Goal: Task Accomplishment & Management: Manage account settings

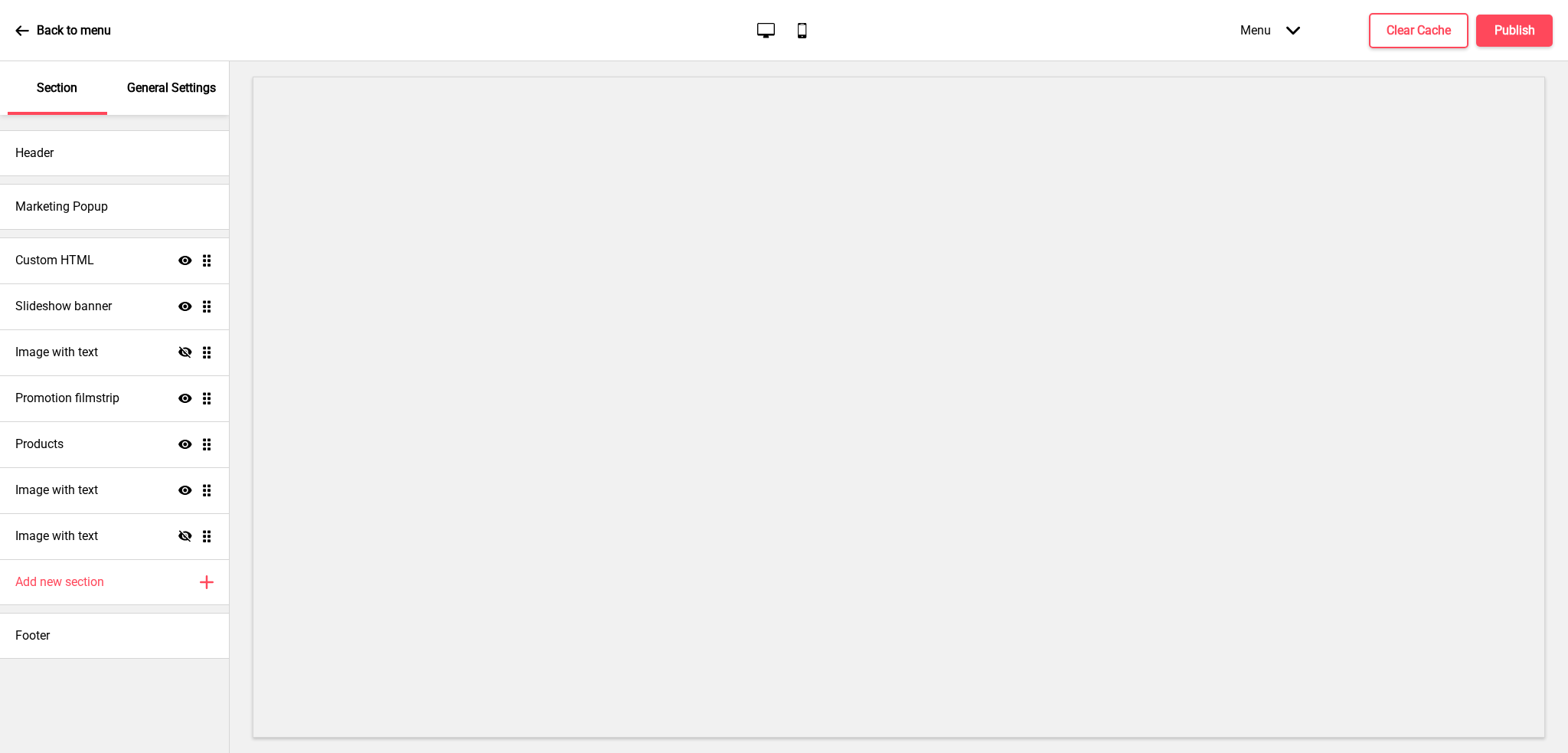
click at [172, 78] on div "General Settings" at bounding box center [172, 88] width 100 height 54
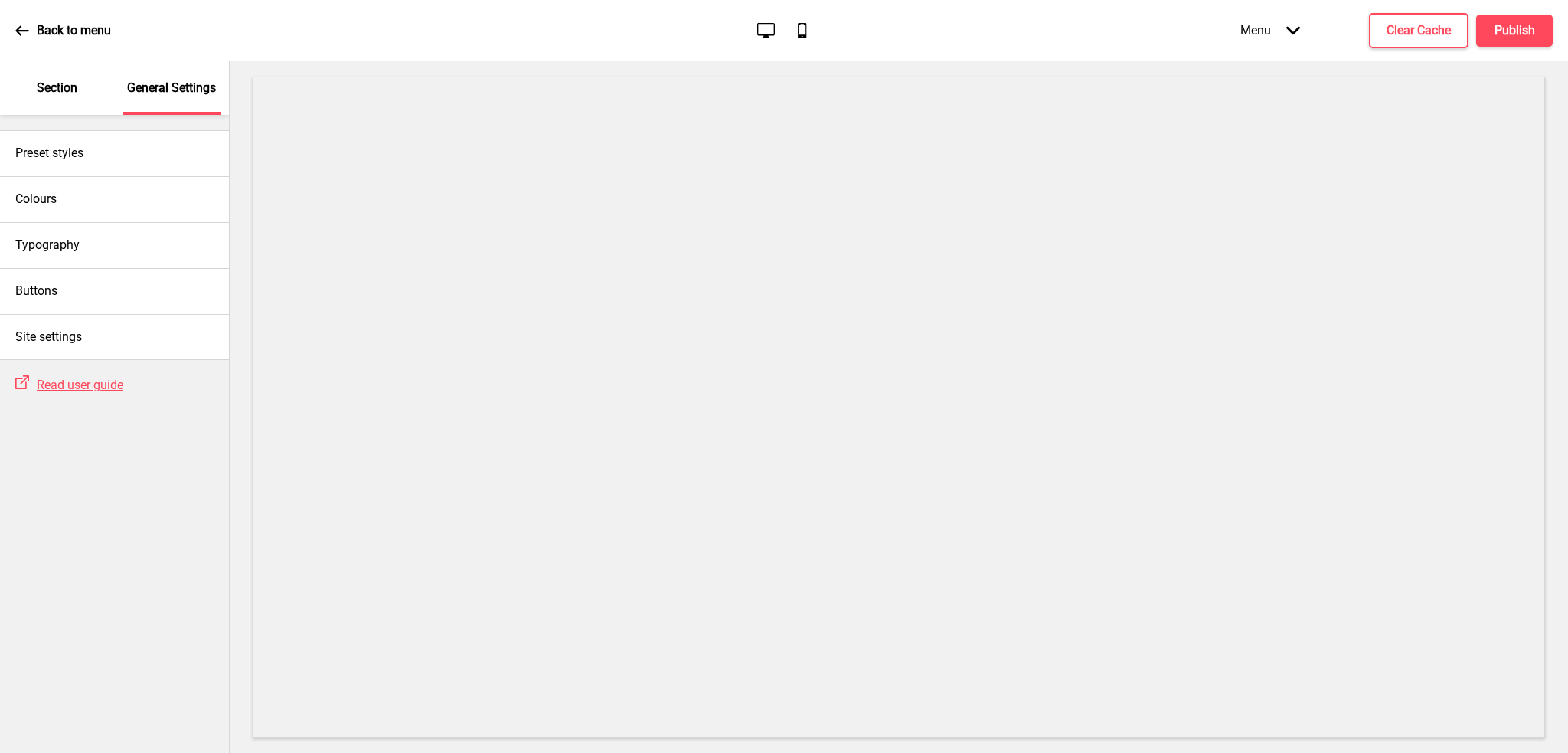
click at [62, 95] on p "Section" at bounding box center [57, 88] width 40 height 17
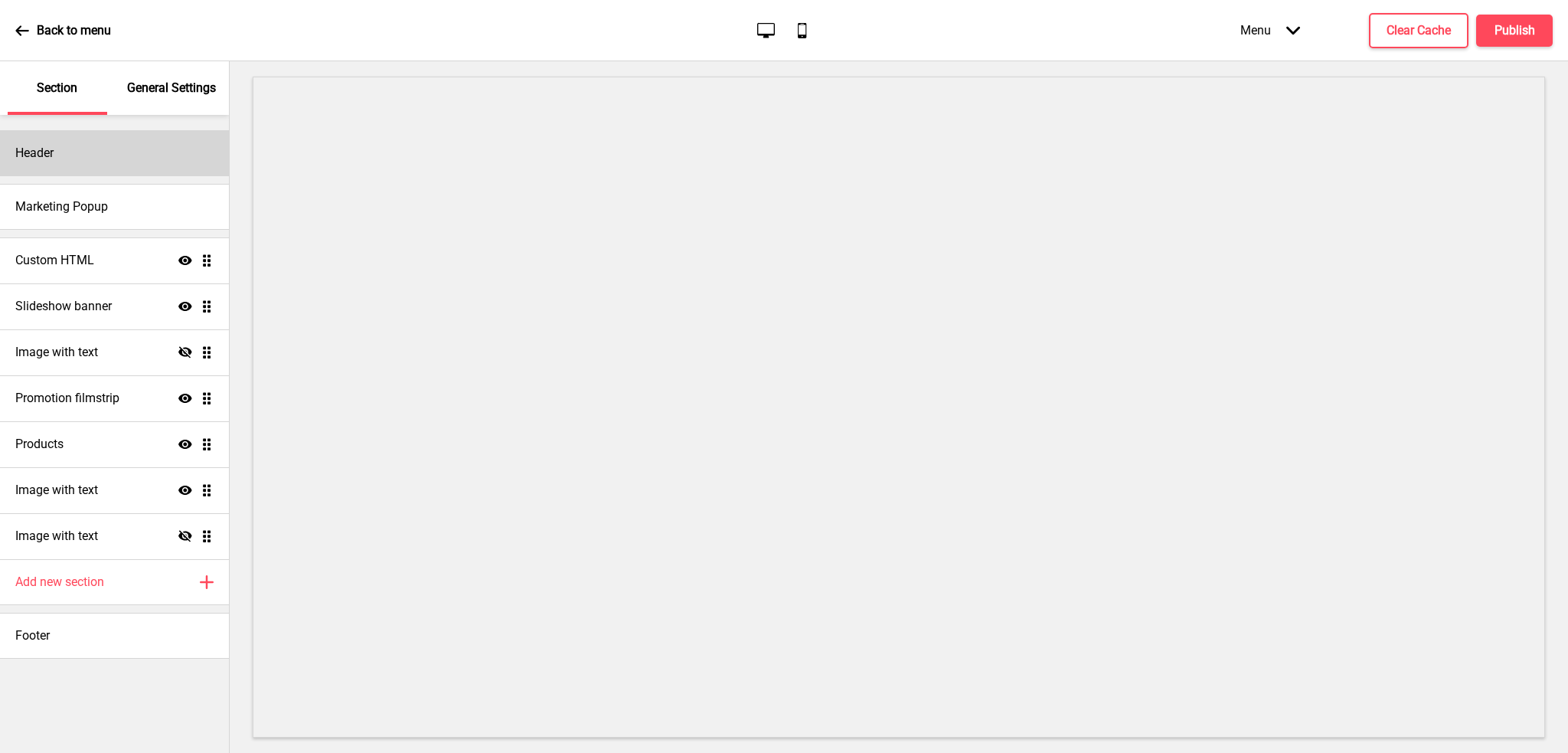
click at [74, 166] on div "Header" at bounding box center [114, 153] width 229 height 46
select select "[PERSON_NAME]細黑體繁"
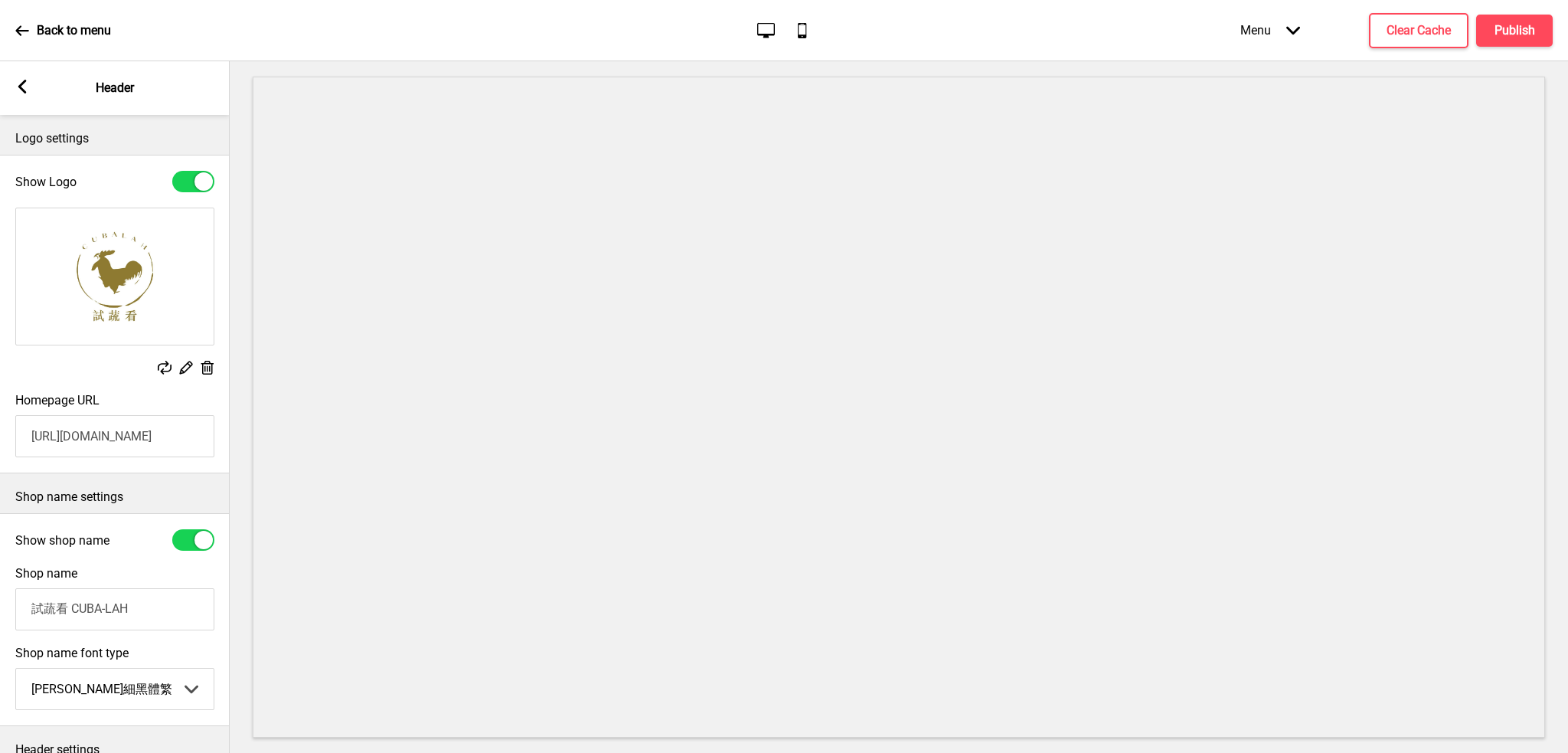
scroll to position [132, 0]
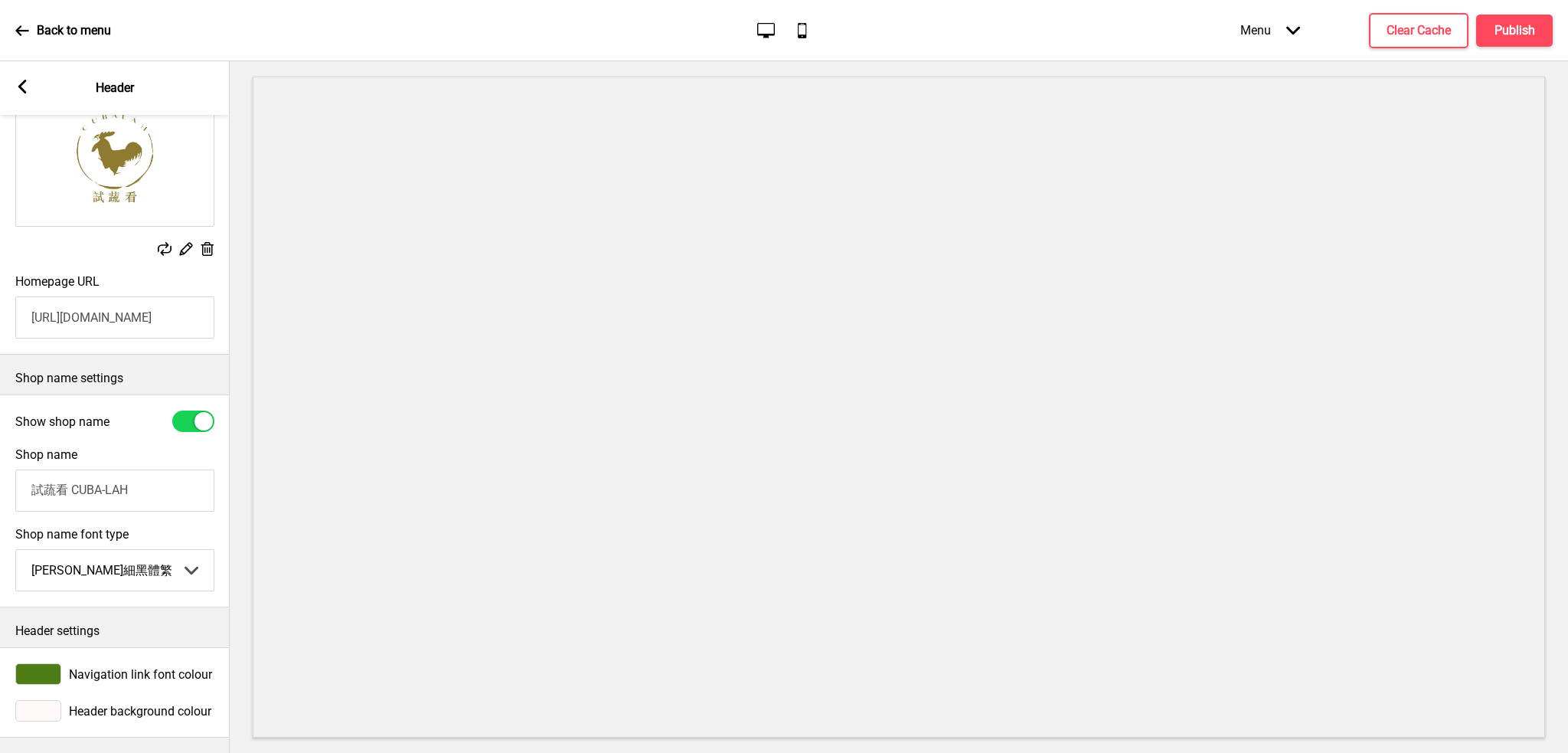
click at [22, 81] on rect at bounding box center [22, 86] width 13 height 13
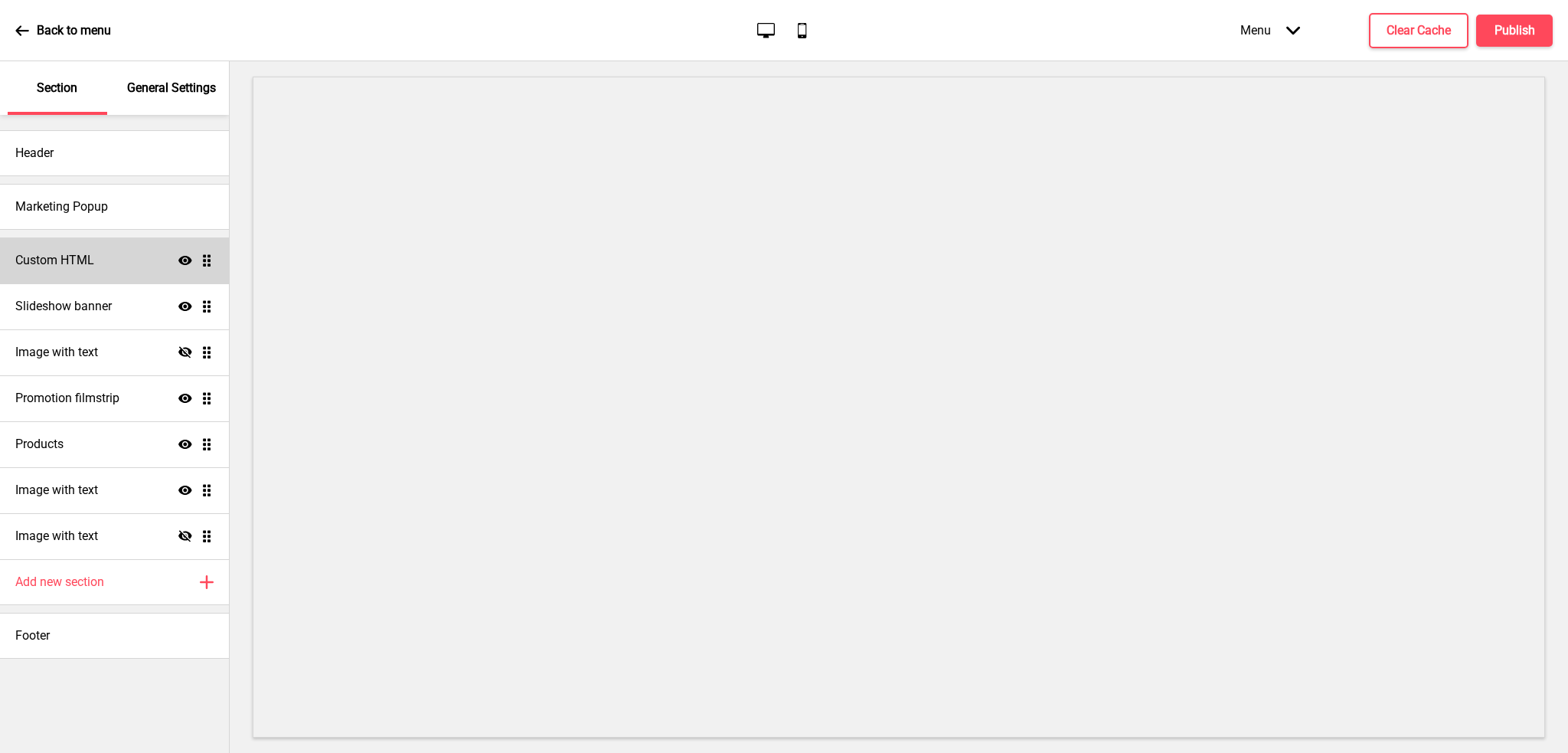
click at [121, 255] on div "Custom HTML Show Drag" at bounding box center [114, 260] width 229 height 46
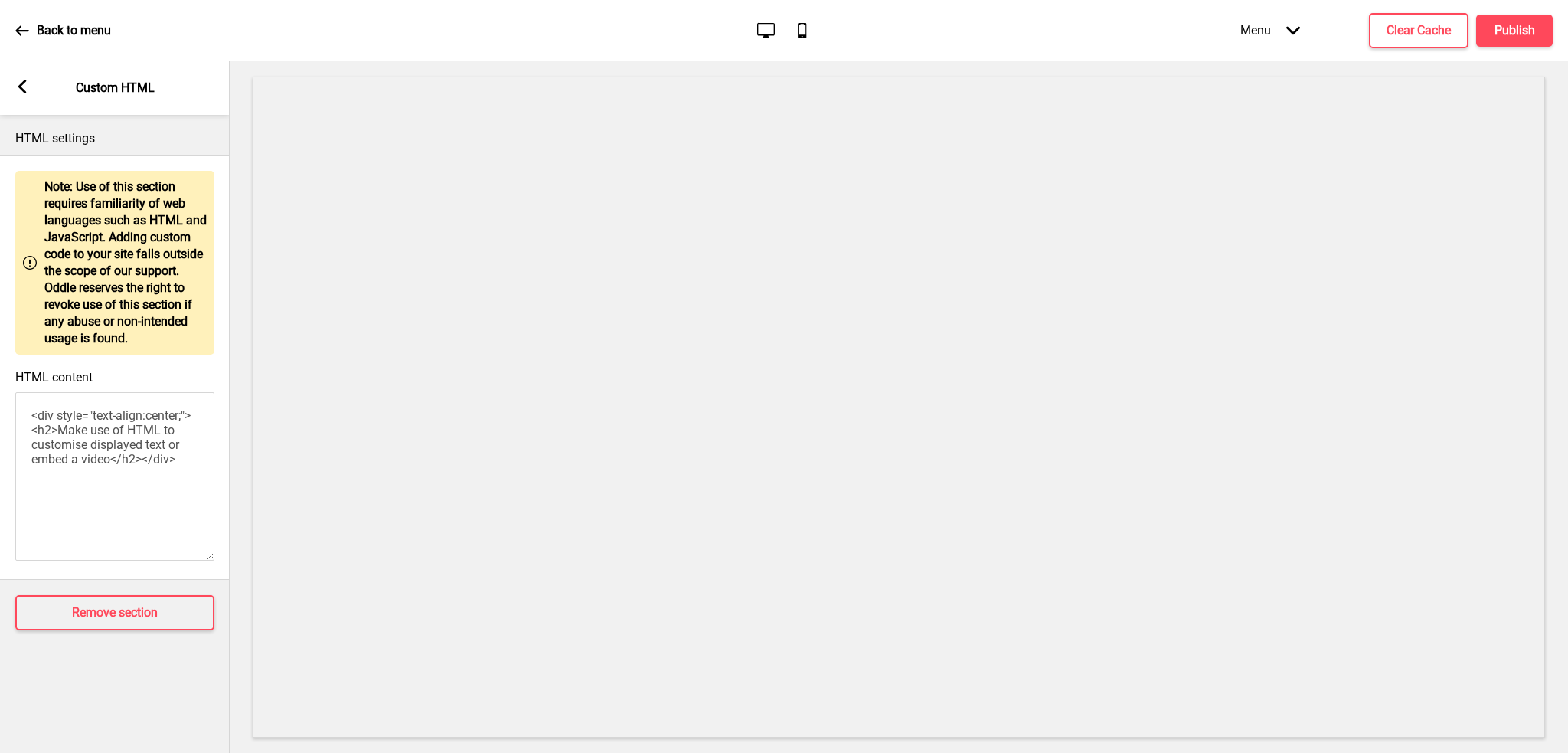
click at [17, 90] on rect at bounding box center [22, 86] width 13 height 13
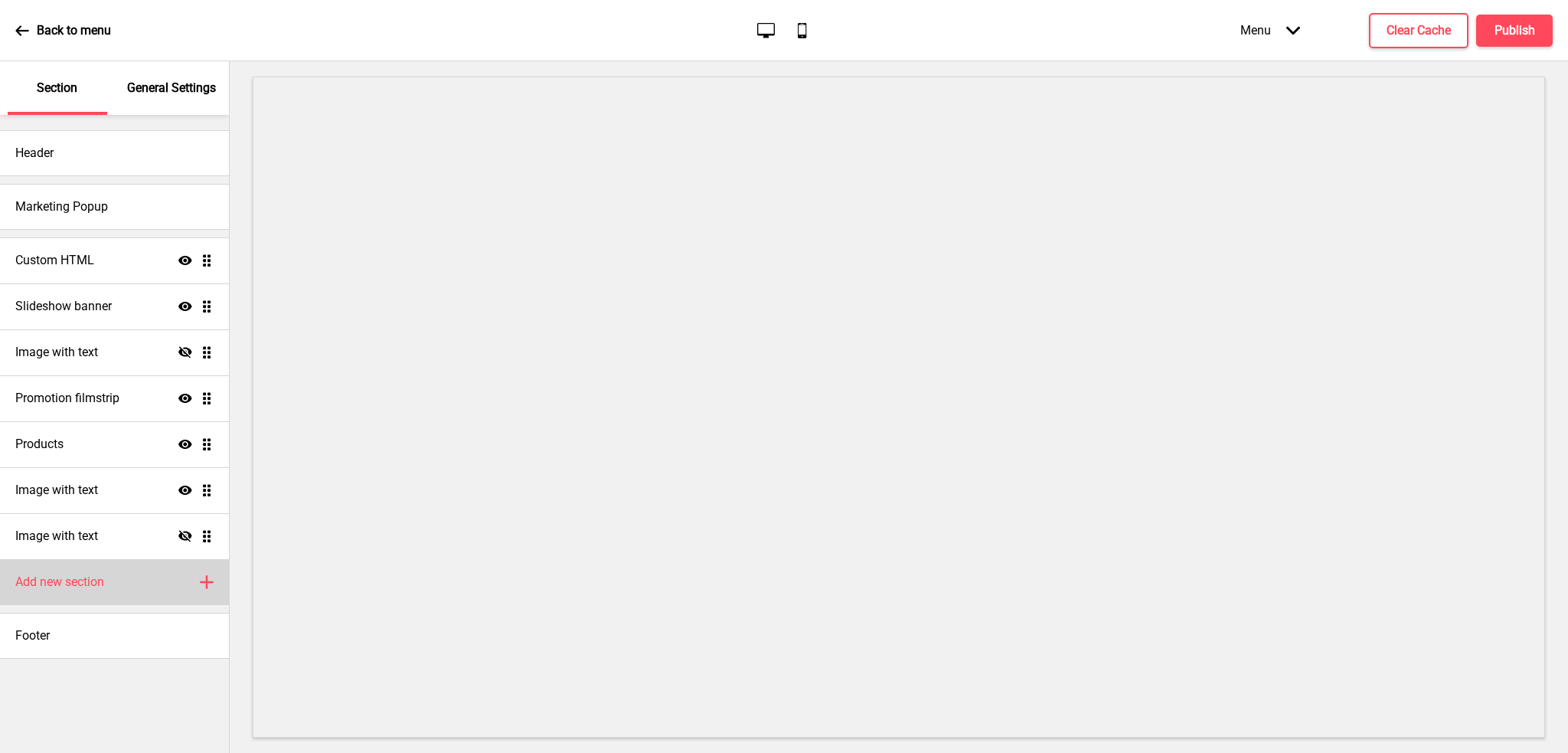
click at [95, 581] on h4 "Add new section" at bounding box center [59, 582] width 89 height 17
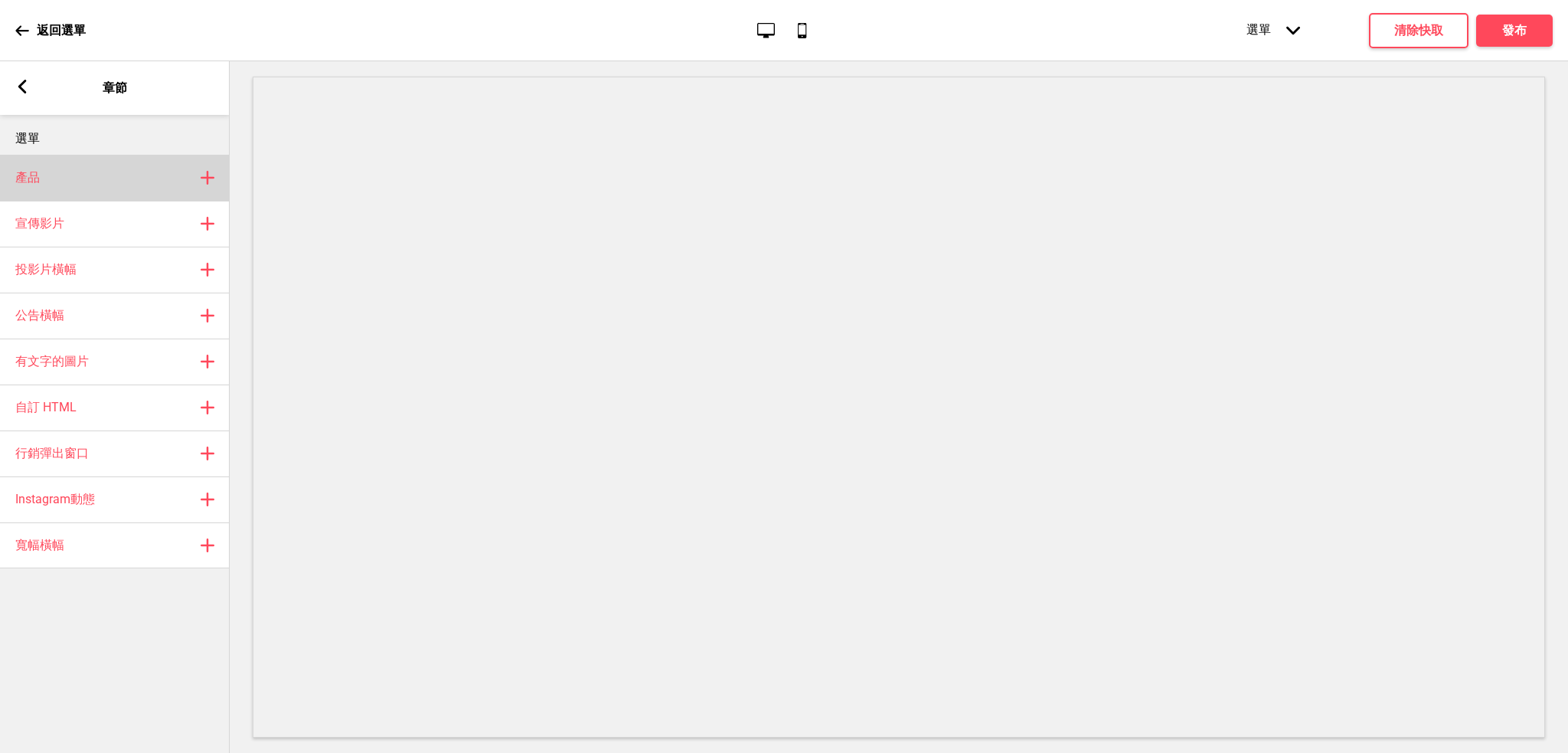
click at [163, 186] on div "產品 Plus" at bounding box center [115, 177] width 230 height 46
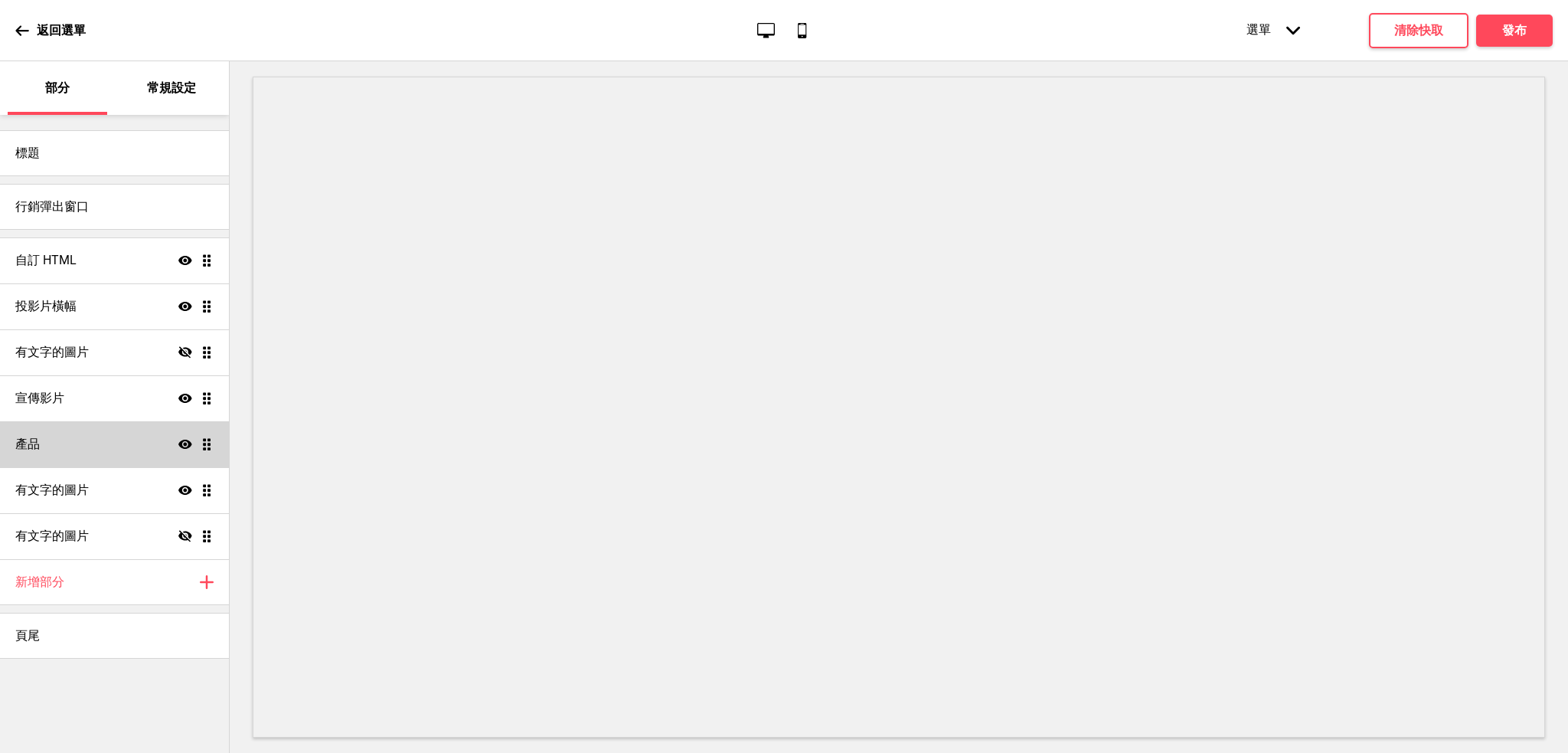
click at [215, 440] on div "產品 Show Drag" at bounding box center [114, 444] width 229 height 46
select select "list"
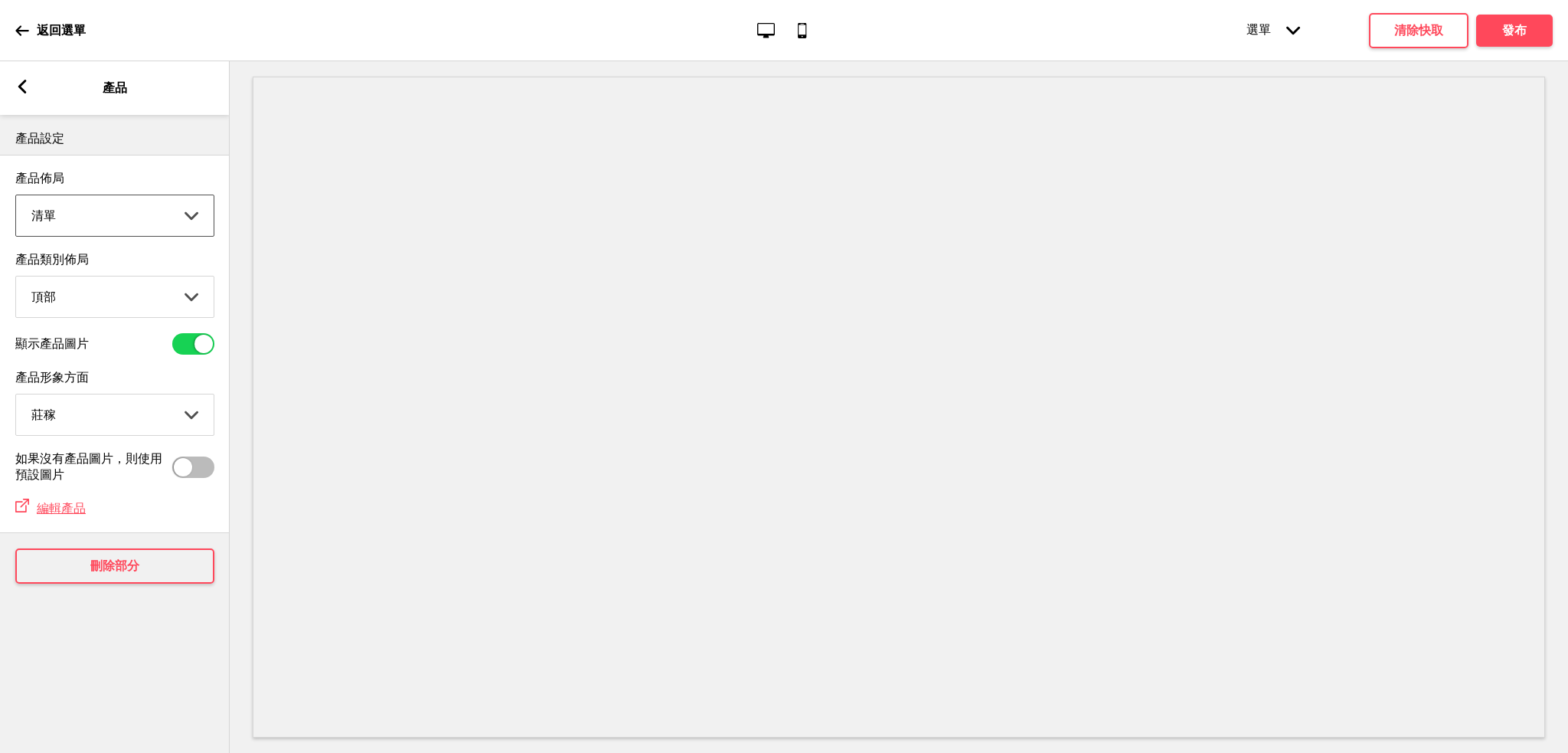
click at [175, 220] on select "網格 清單" at bounding box center [115, 215] width 198 height 40
click at [23, 88] on rect at bounding box center [22, 86] width 13 height 13
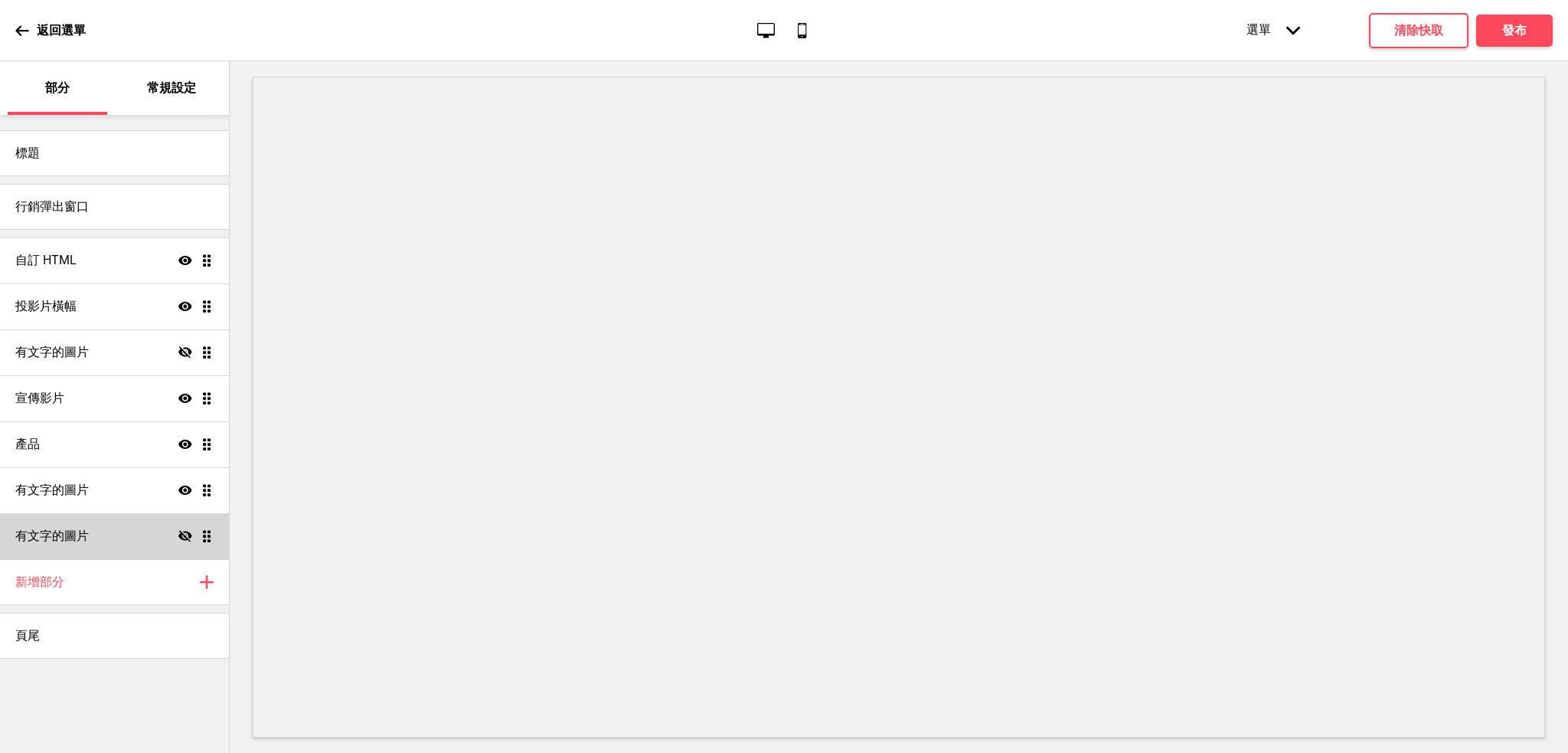
click at [181, 537] on icon at bounding box center [184, 535] width 13 height 12
click at [143, 534] on div "有文字的圖片 Show Drag" at bounding box center [114, 536] width 229 height 46
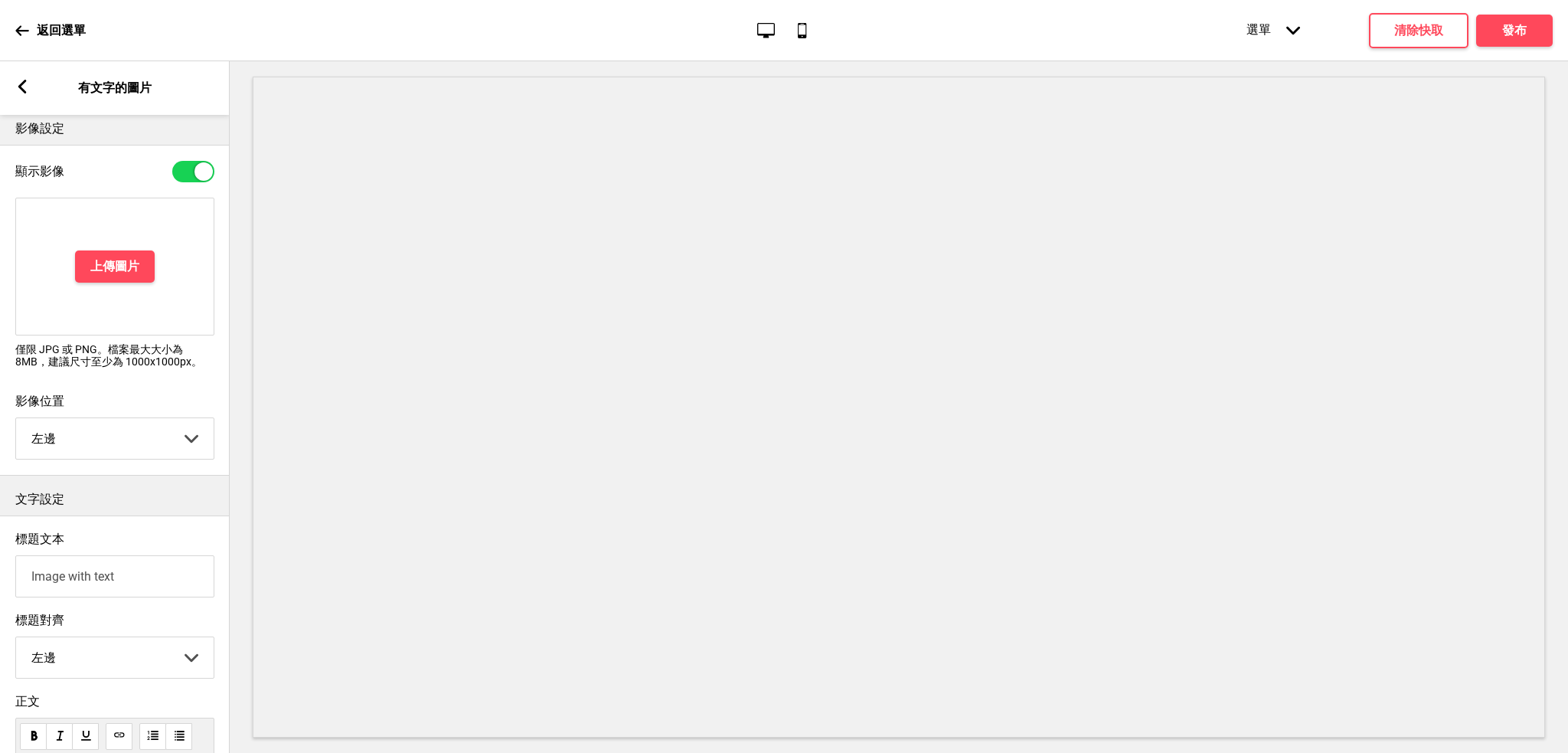
scroll to position [0, 0]
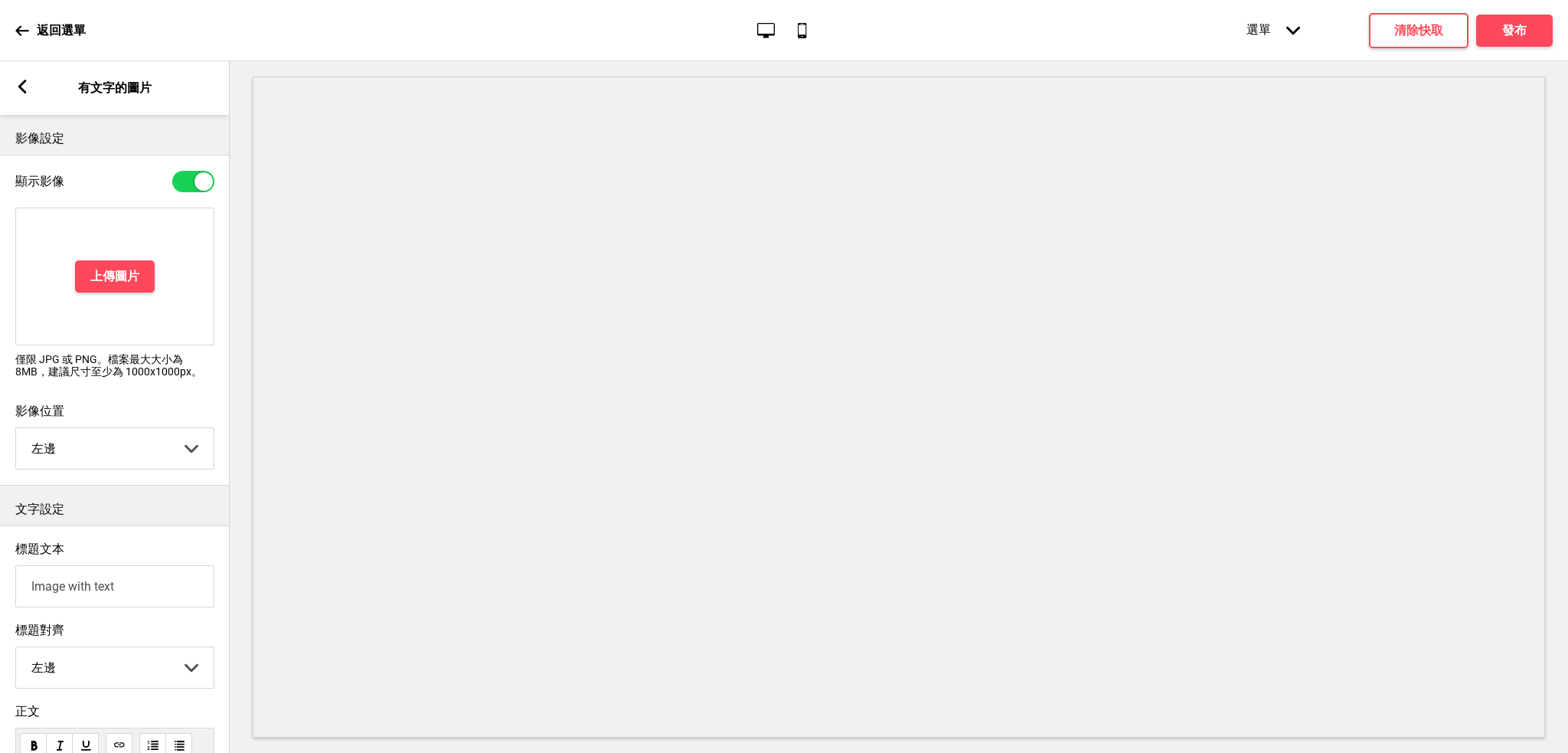
click at [23, 85] on rect at bounding box center [22, 86] width 13 height 13
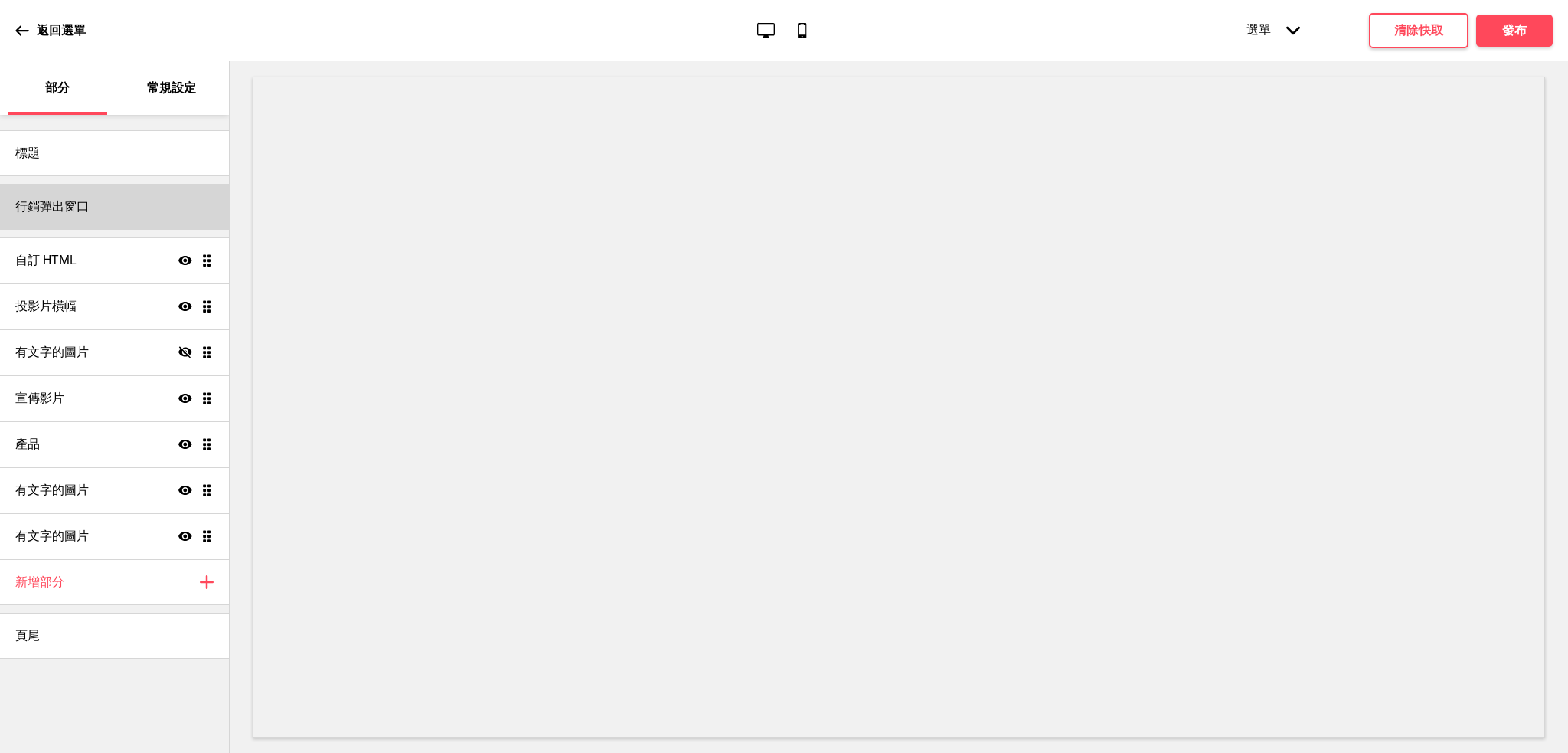
click at [109, 208] on div "行銷彈出窗口" at bounding box center [114, 206] width 229 height 46
select select "timeDelay"
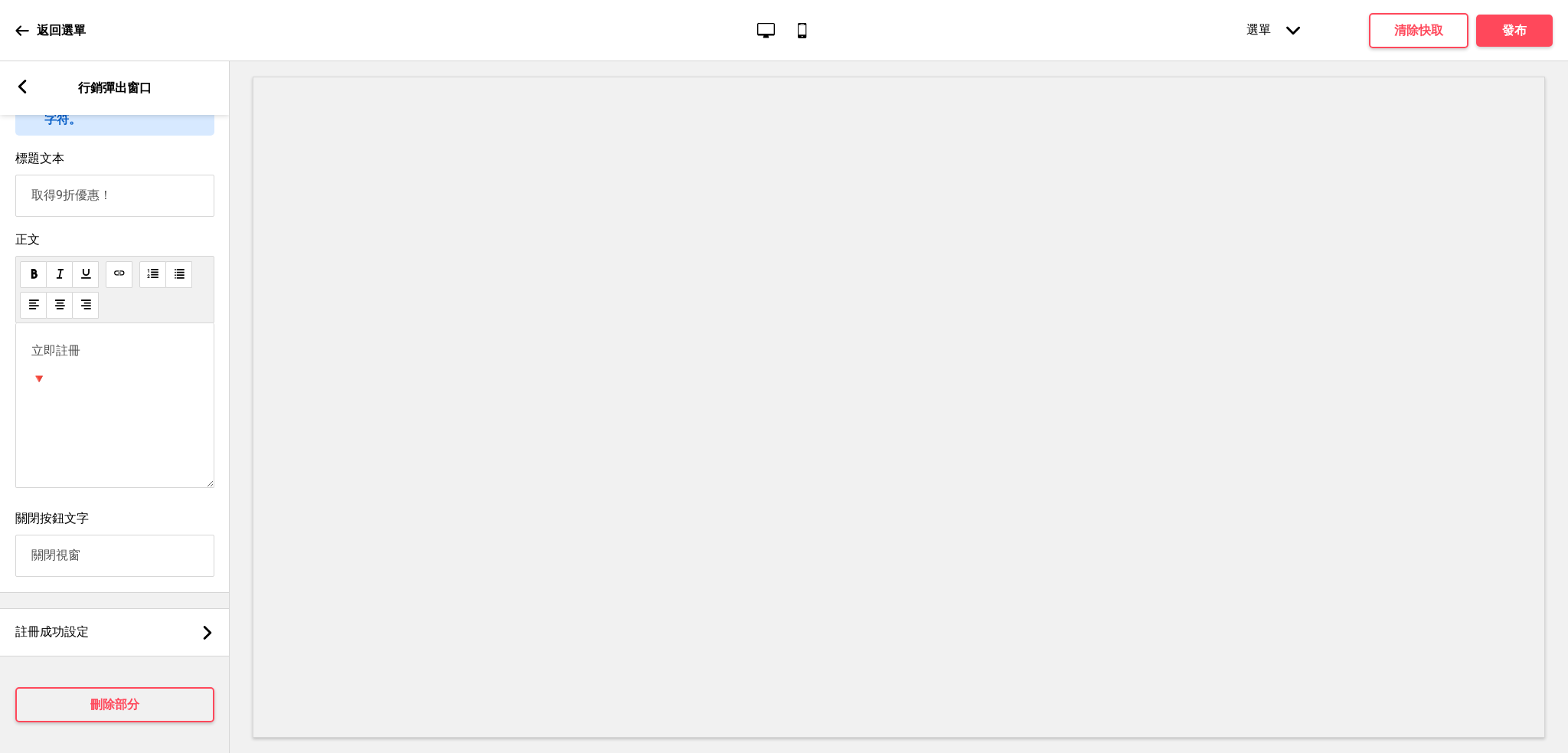
scroll to position [995, 0]
click at [22, 88] on icon at bounding box center [22, 86] width 8 height 13
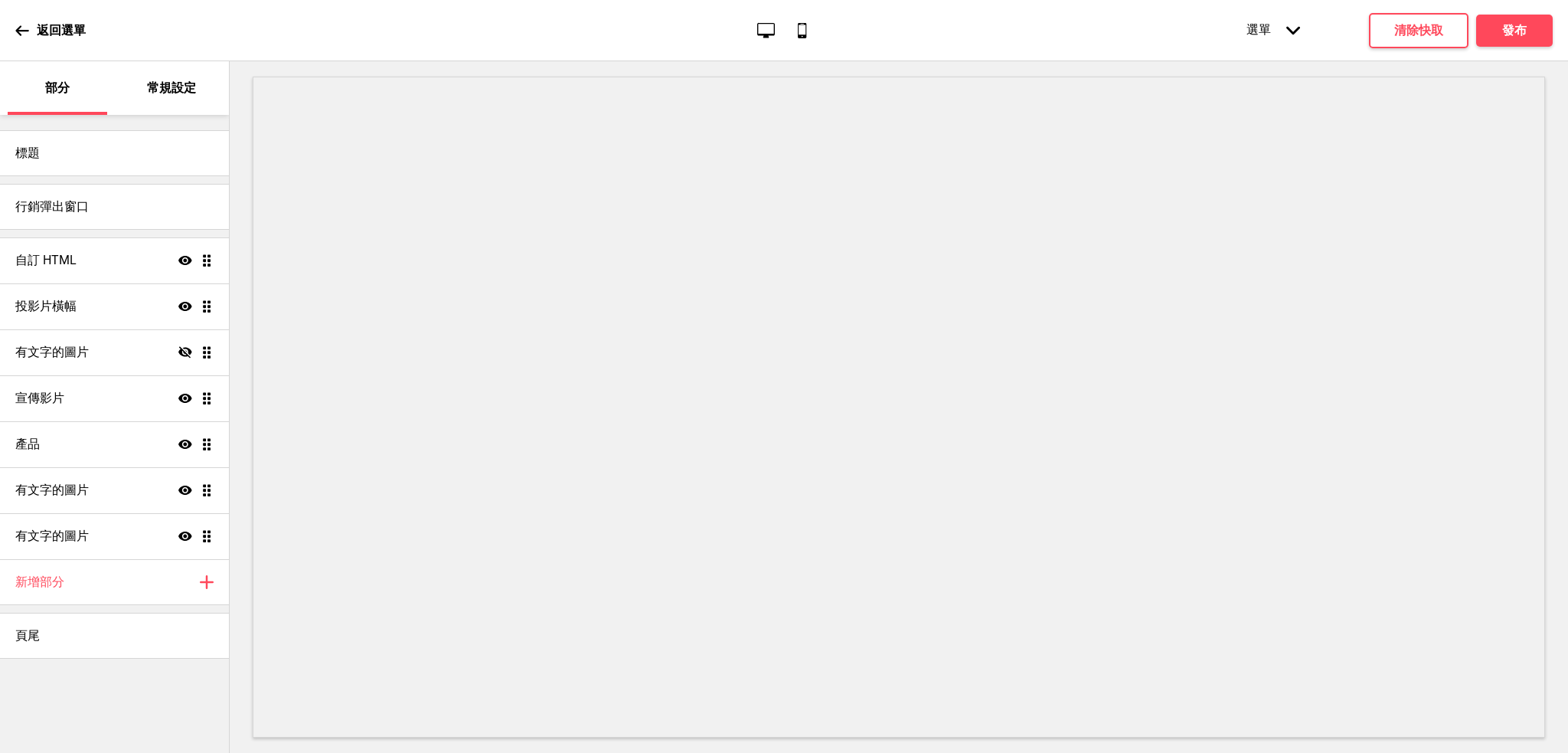
click at [189, 84] on font "常規設定" at bounding box center [172, 87] width 49 height 14
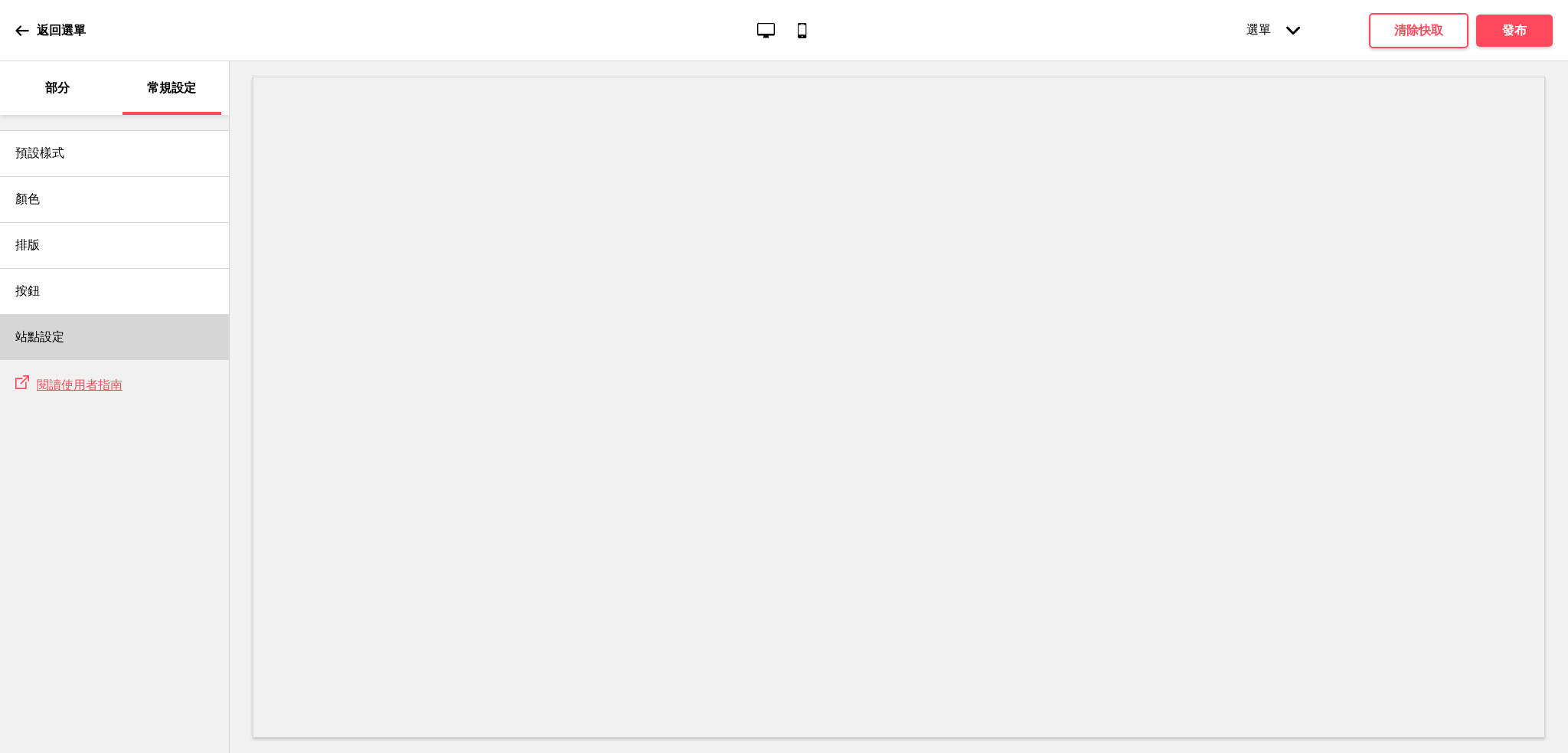
click at [79, 338] on div "站點設定" at bounding box center [114, 336] width 229 height 46
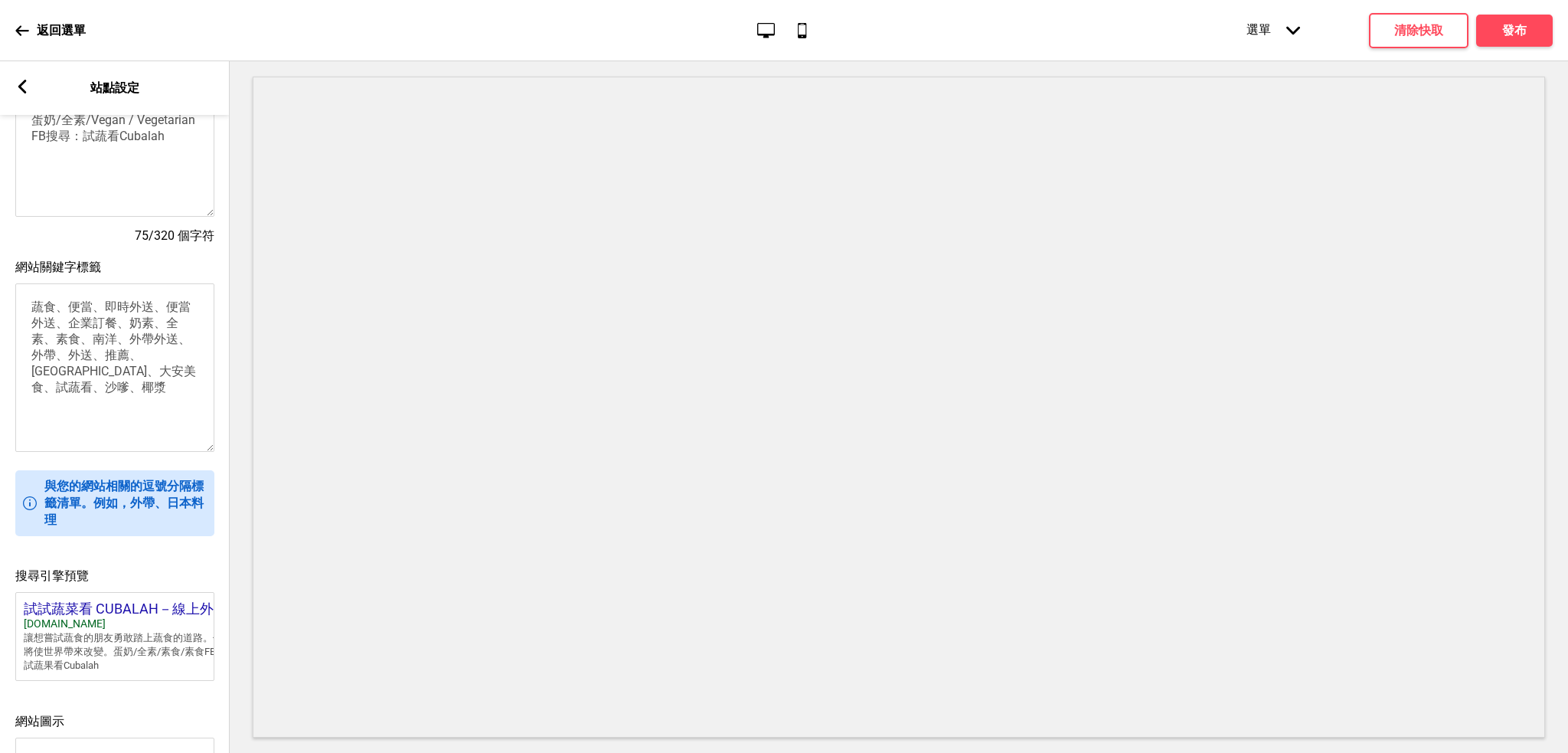
scroll to position [168, 0]
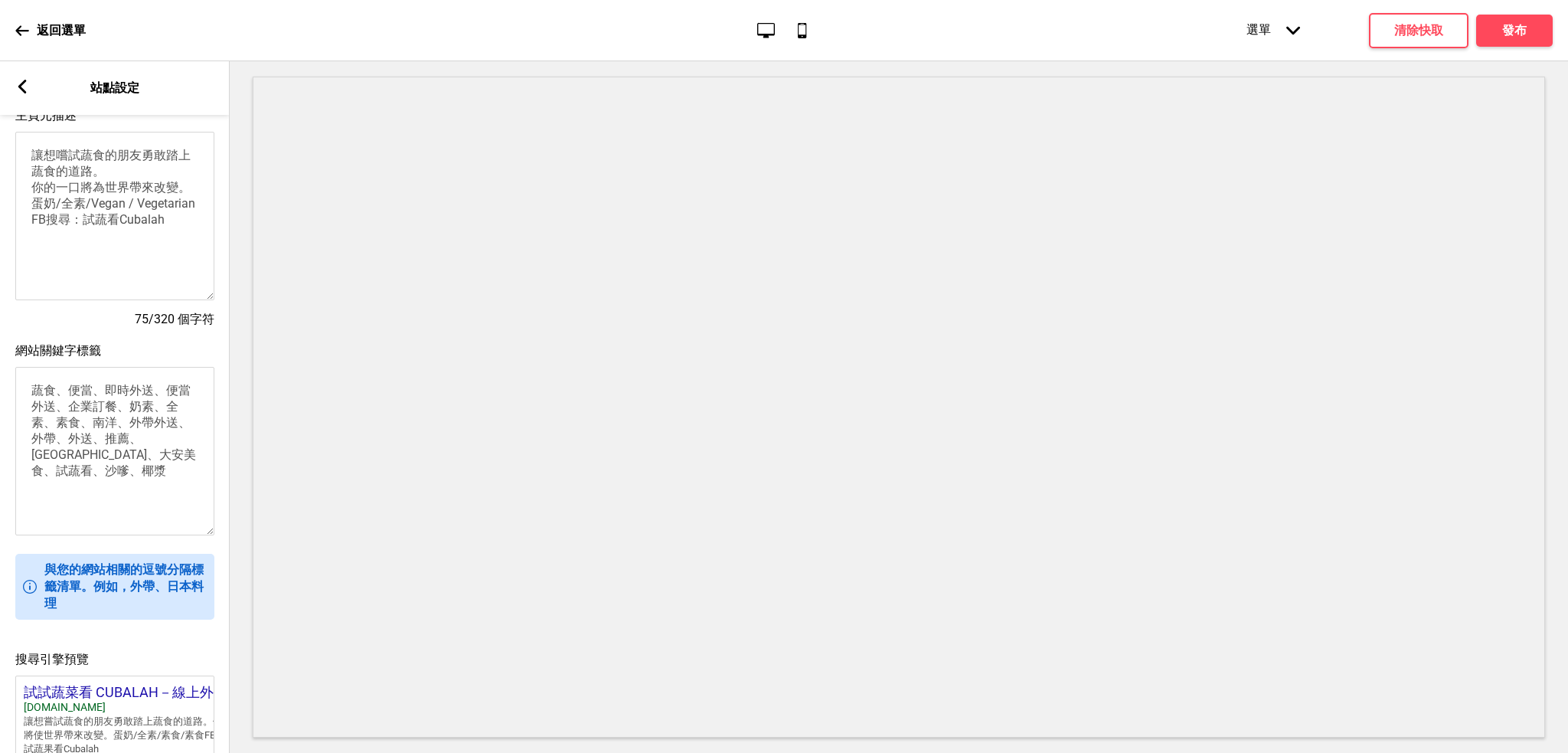
click at [22, 85] on rect at bounding box center [22, 86] width 13 height 13
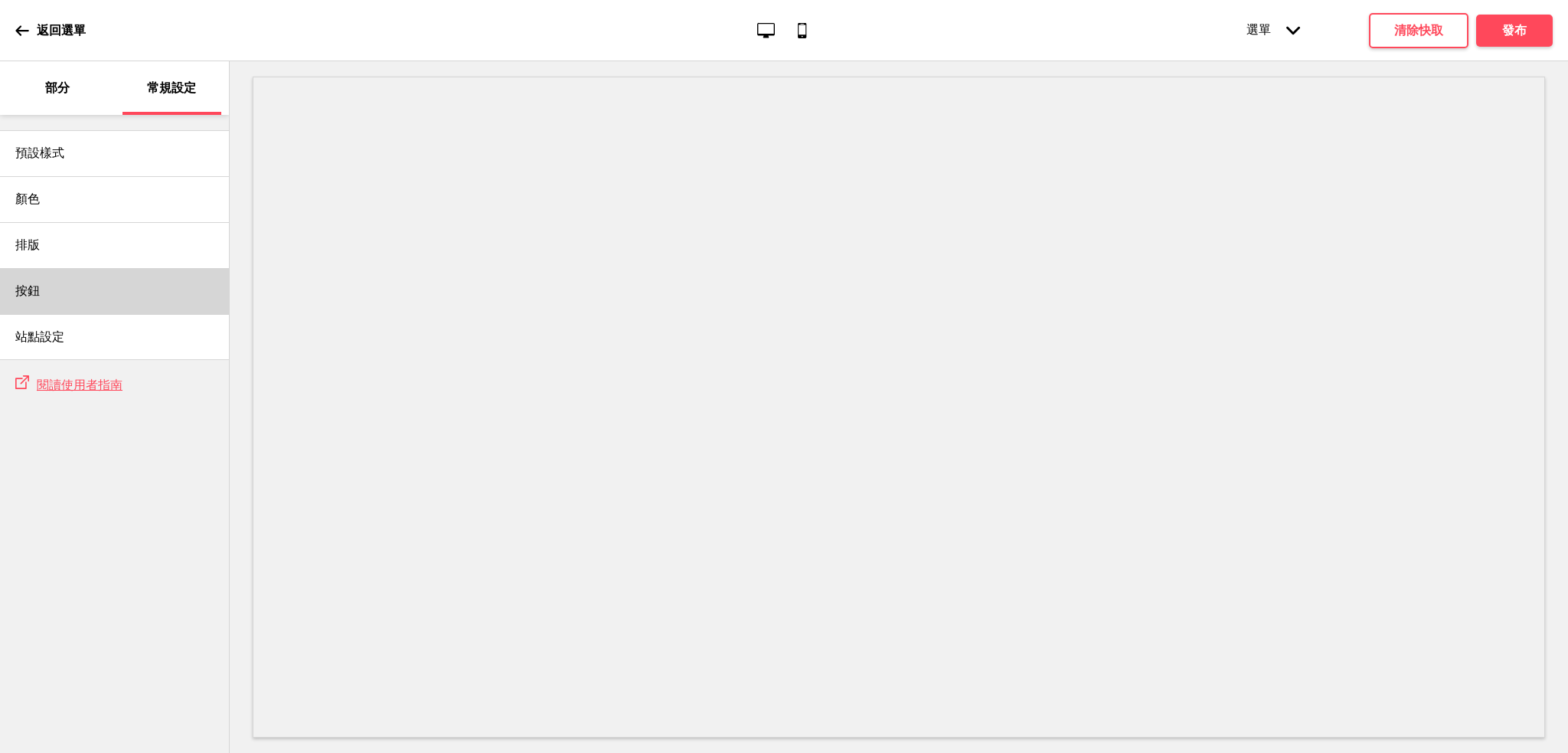
click at [117, 291] on div "按鈕" at bounding box center [114, 291] width 229 height 46
select select "square"
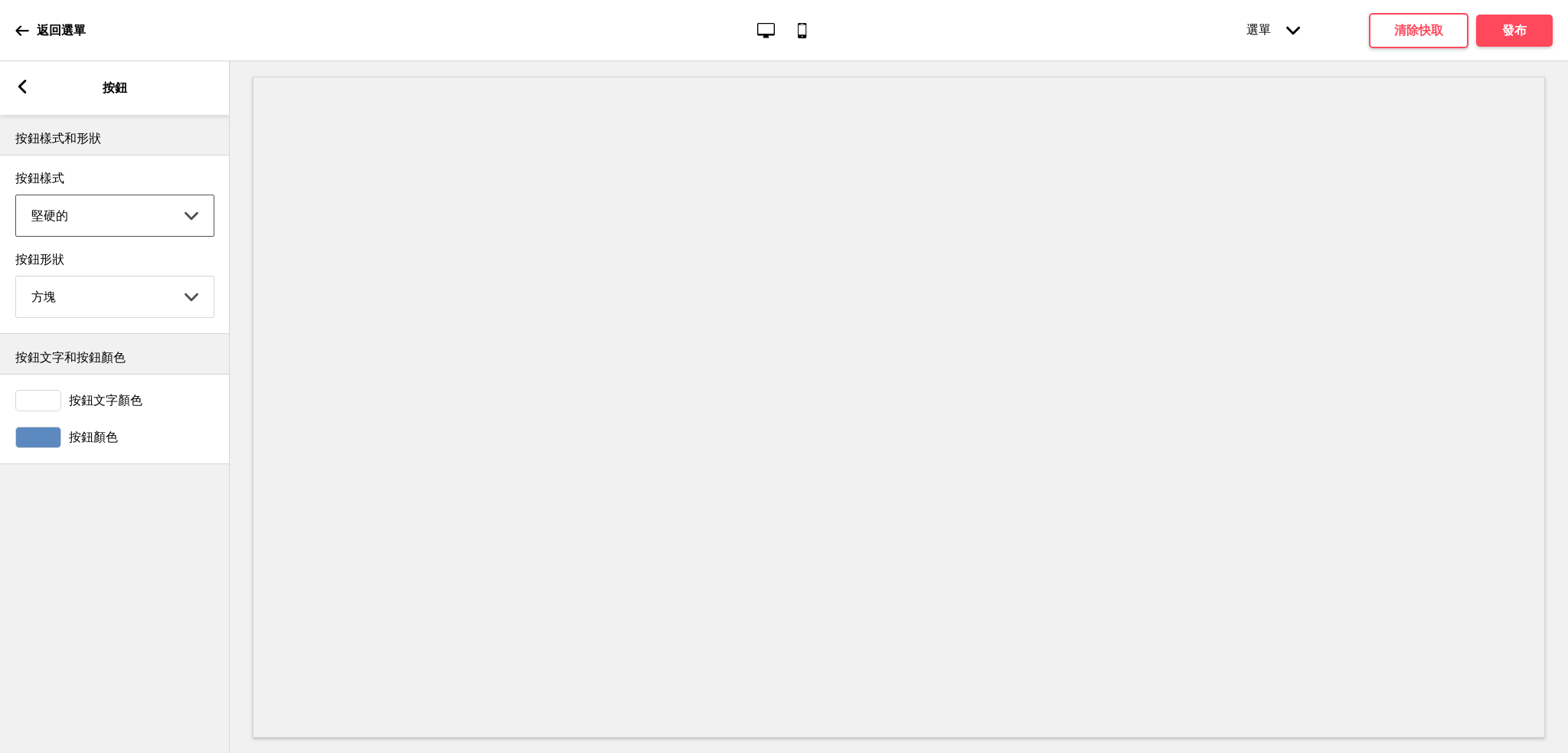
click at [45, 225] on select "堅硬的 大綱 已籌集" at bounding box center [115, 215] width 198 height 40
click at [19, 81] on rect at bounding box center [22, 86] width 13 height 13
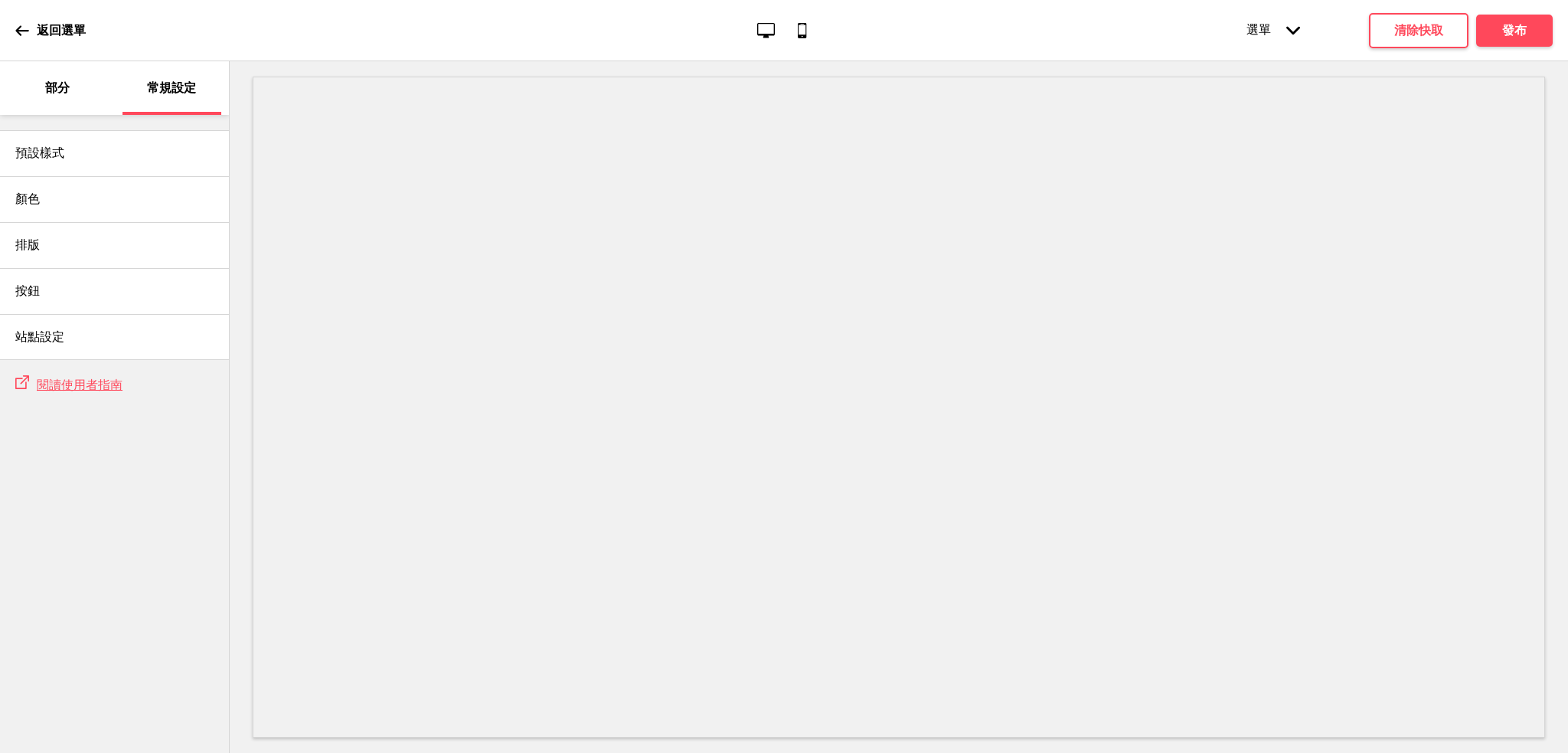
click at [46, 99] on div "部分" at bounding box center [58, 88] width 100 height 54
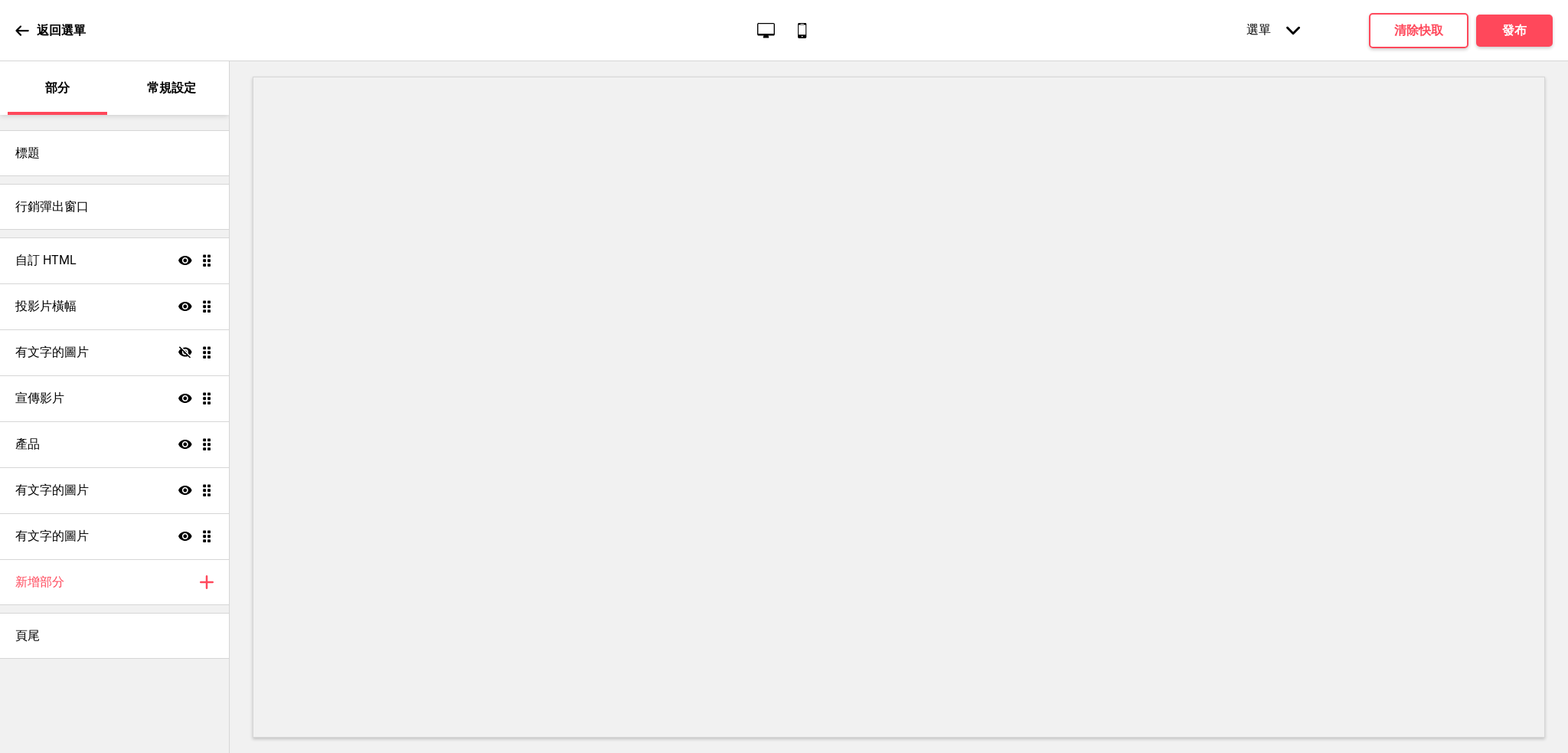
click at [1296, 23] on icon "Arrow down" at bounding box center [1293, 30] width 13 height 13
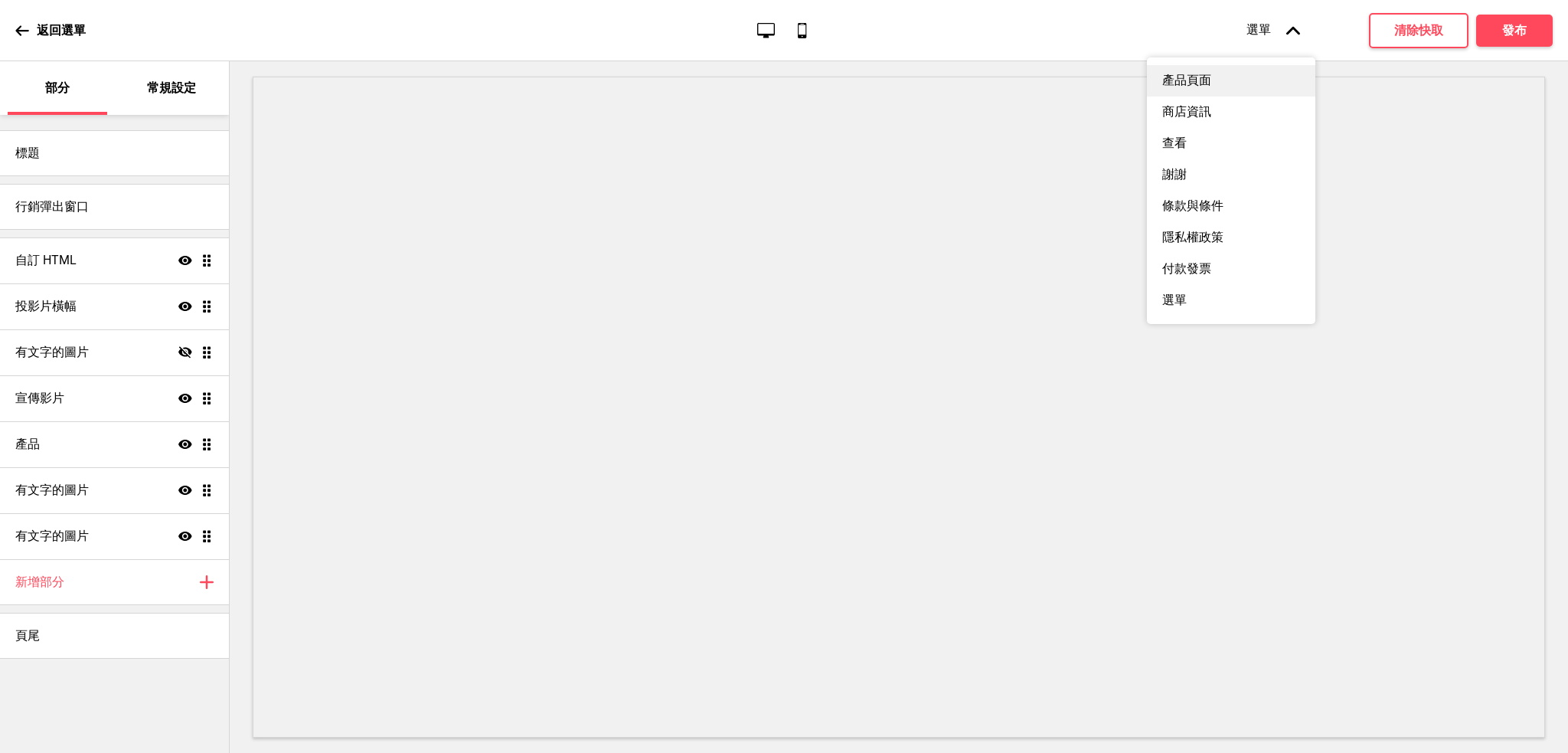
click at [1204, 87] on font "產品頁面" at bounding box center [1187, 80] width 49 height 14
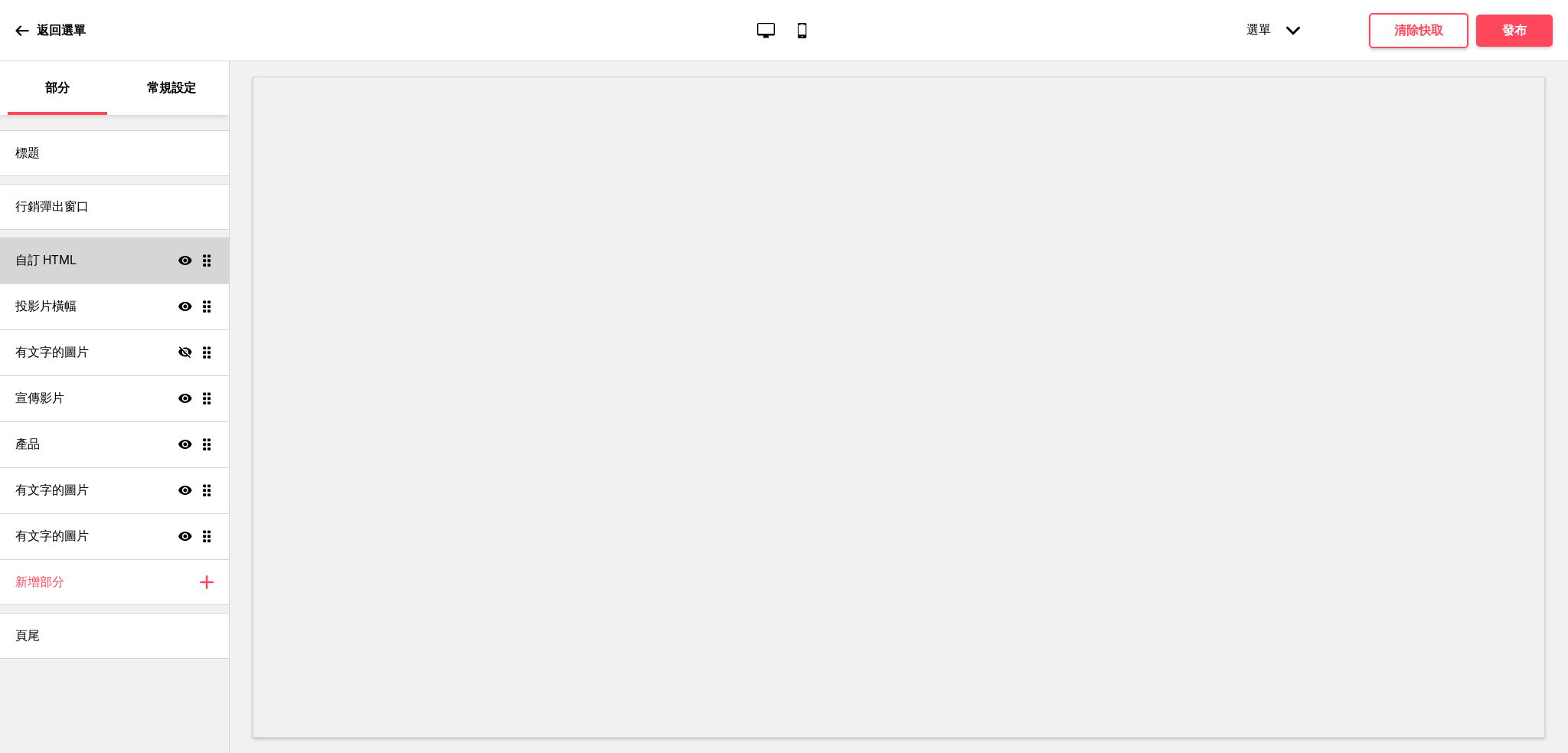
click at [87, 281] on div "自訂 HTML Show Drag" at bounding box center [114, 260] width 229 height 46
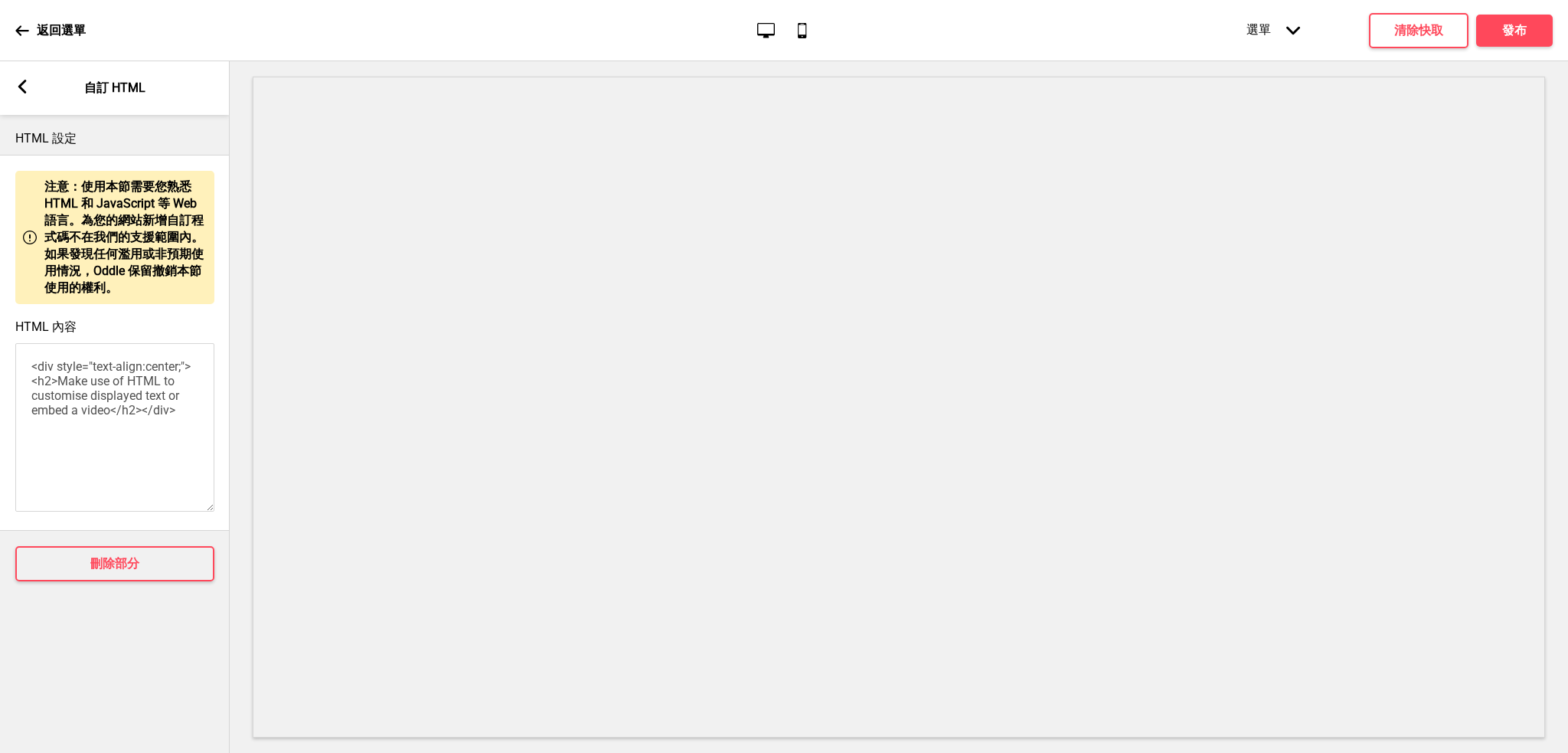
click at [137, 641] on div "HTML 設定 Warning 注意：使用本節需要您熟悉 HTML 和 JavaScript 等 Web 語言。為您的網站新增自訂程式碼不在我們的支援範圍內。…" at bounding box center [115, 434] width 230 height 638
click at [20, 90] on rect at bounding box center [22, 86] width 13 height 13
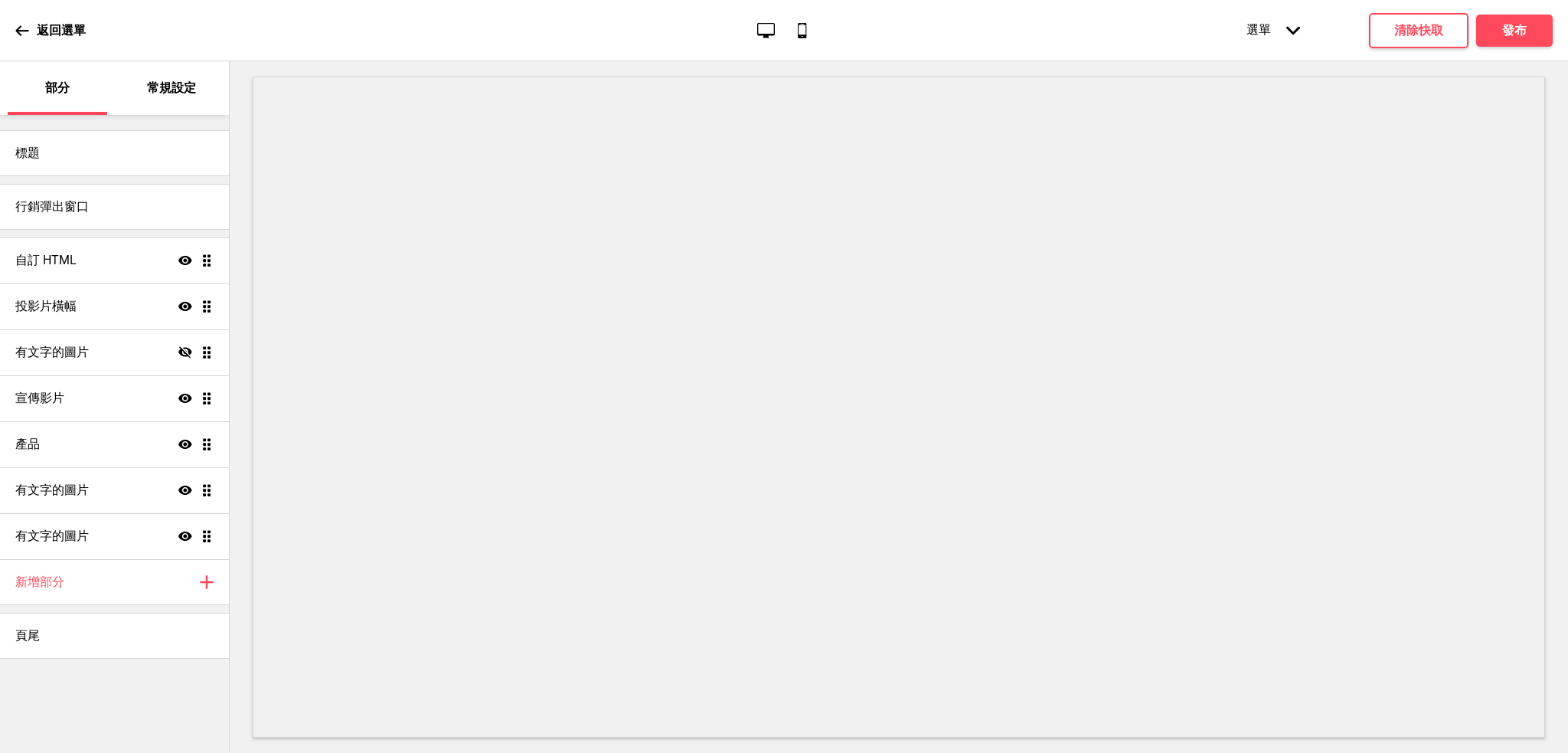
click at [21, 33] on icon at bounding box center [22, 30] width 13 height 13
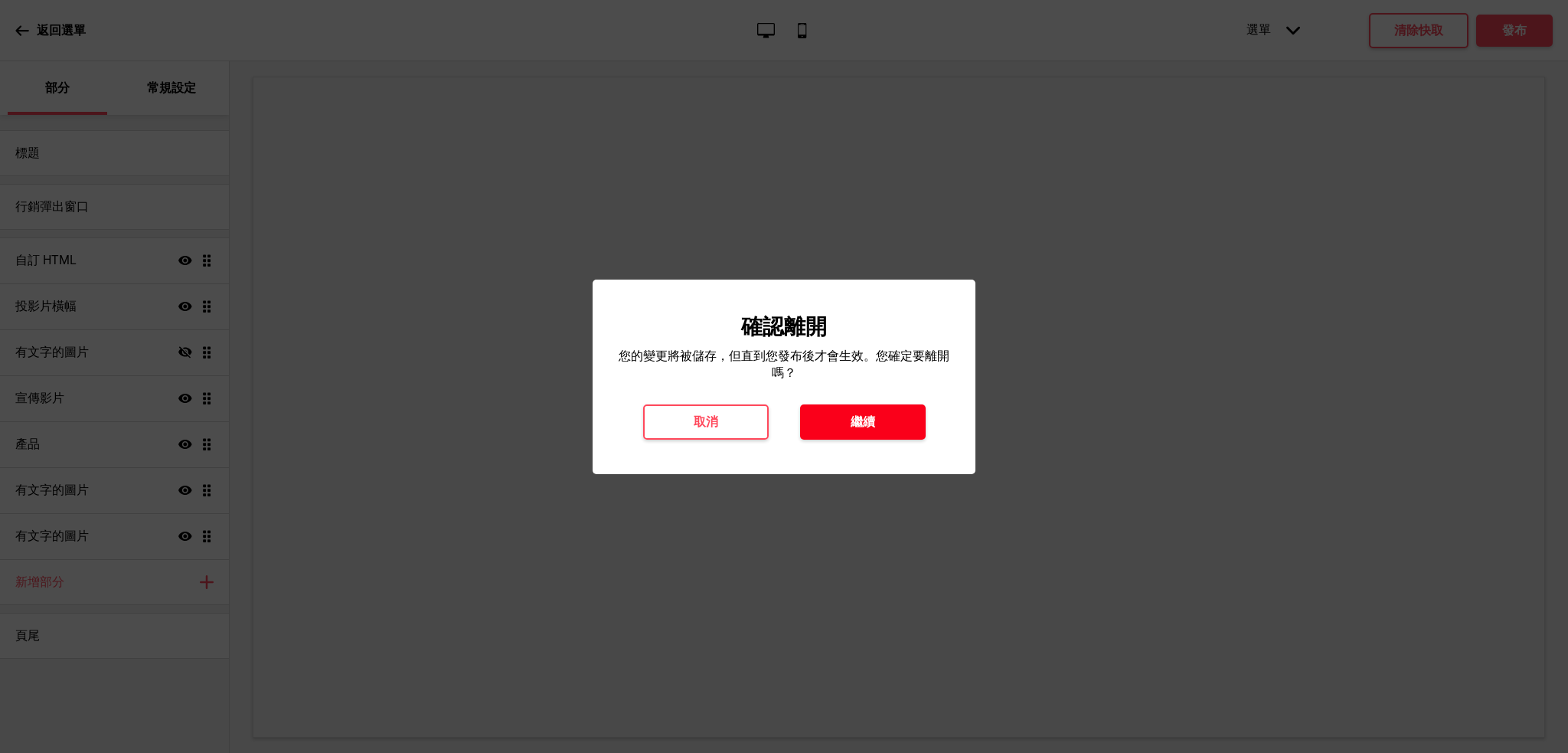
click at [851, 426] on font "繼續" at bounding box center [862, 422] width 24 height 14
